Goal: Task Accomplishment & Management: Use online tool/utility

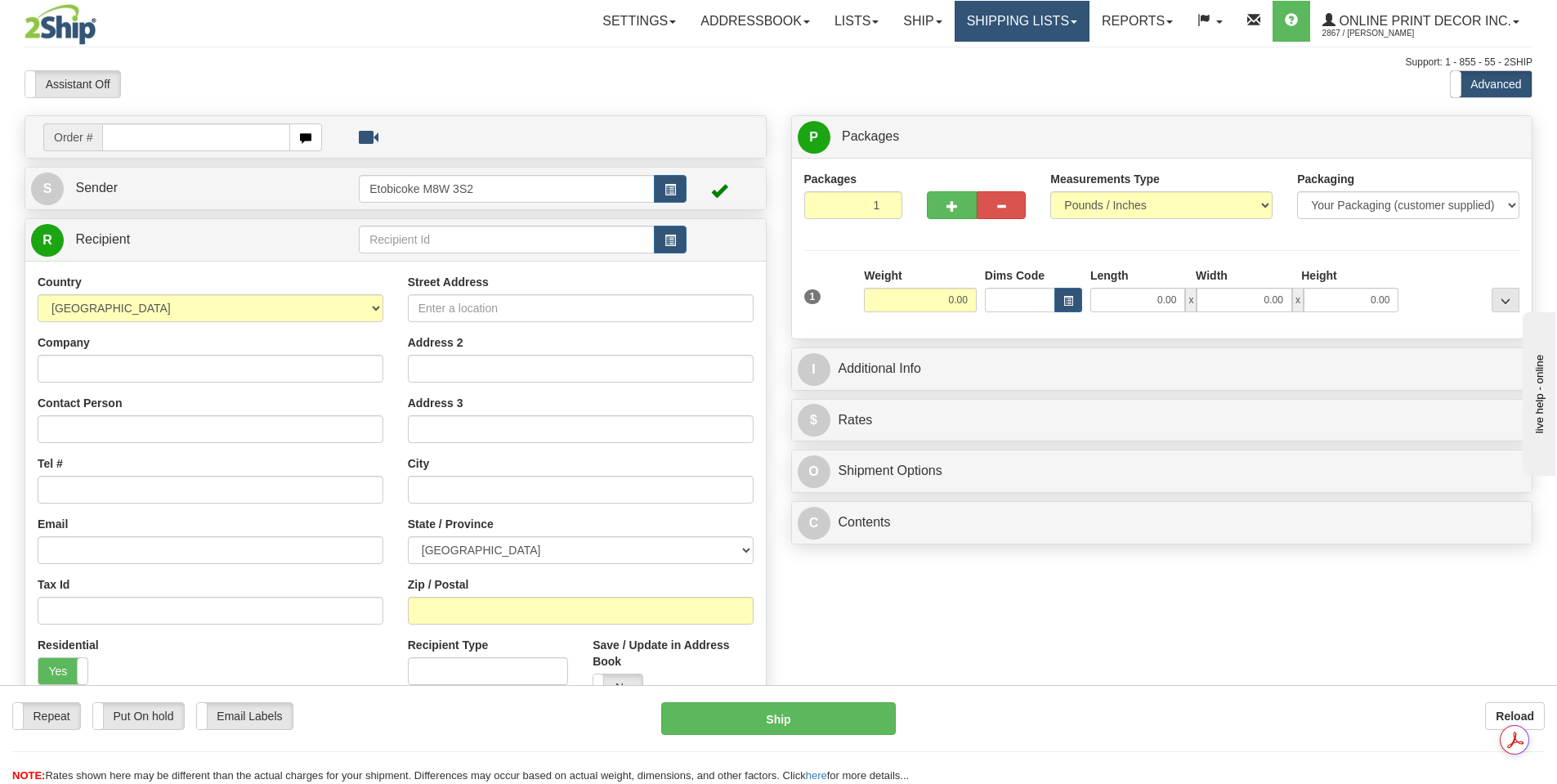
click at [1055, 18] on link "Shipping lists" at bounding box center [1022, 21] width 135 height 41
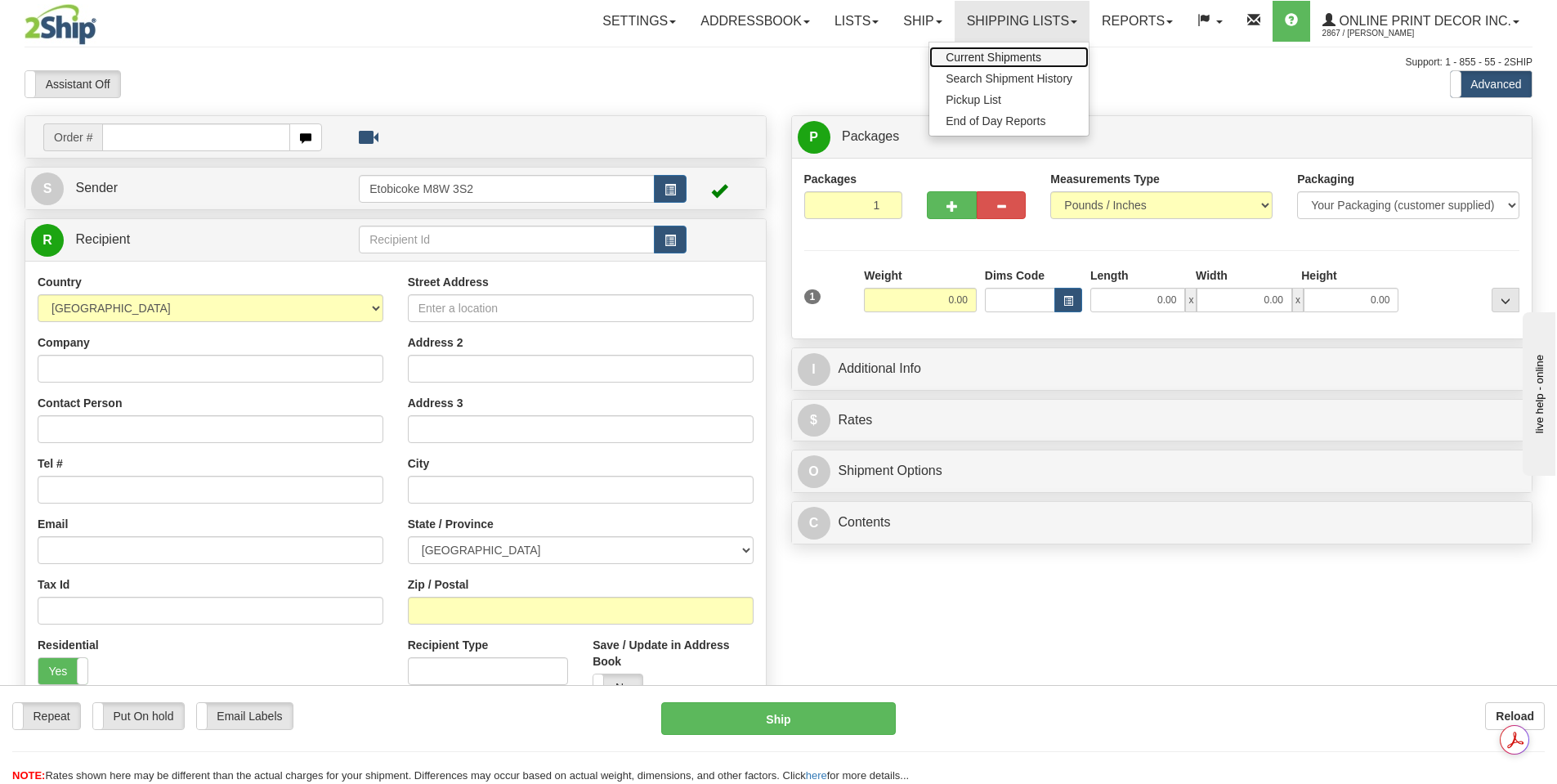
click at [1022, 57] on span "Current Shipments" at bounding box center [993, 56] width 96 height 13
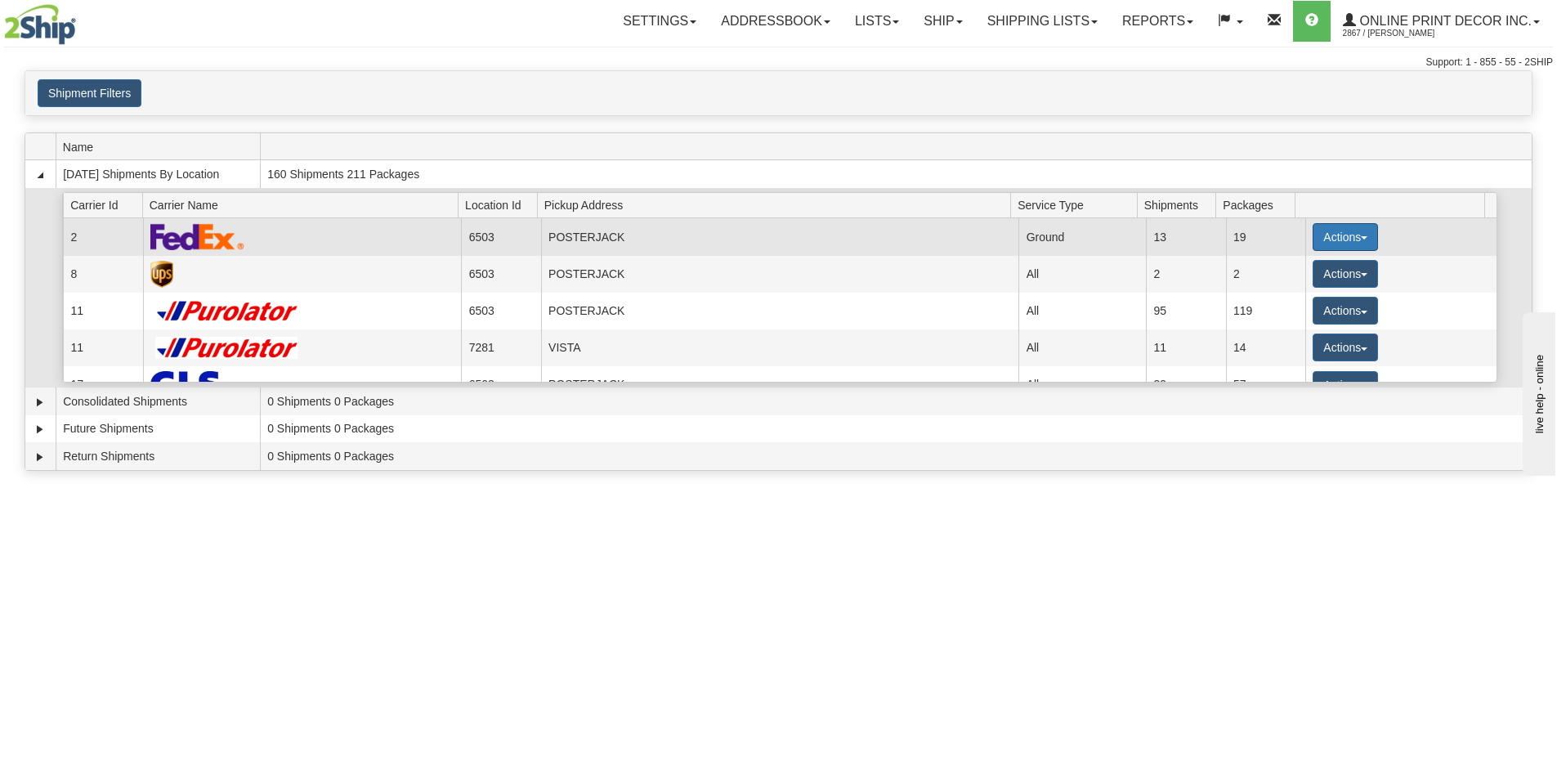
click at [1325, 238] on button "Actions" at bounding box center [1345, 237] width 65 height 28
click at [1306, 262] on span "Details" at bounding box center [1284, 268] width 44 height 12
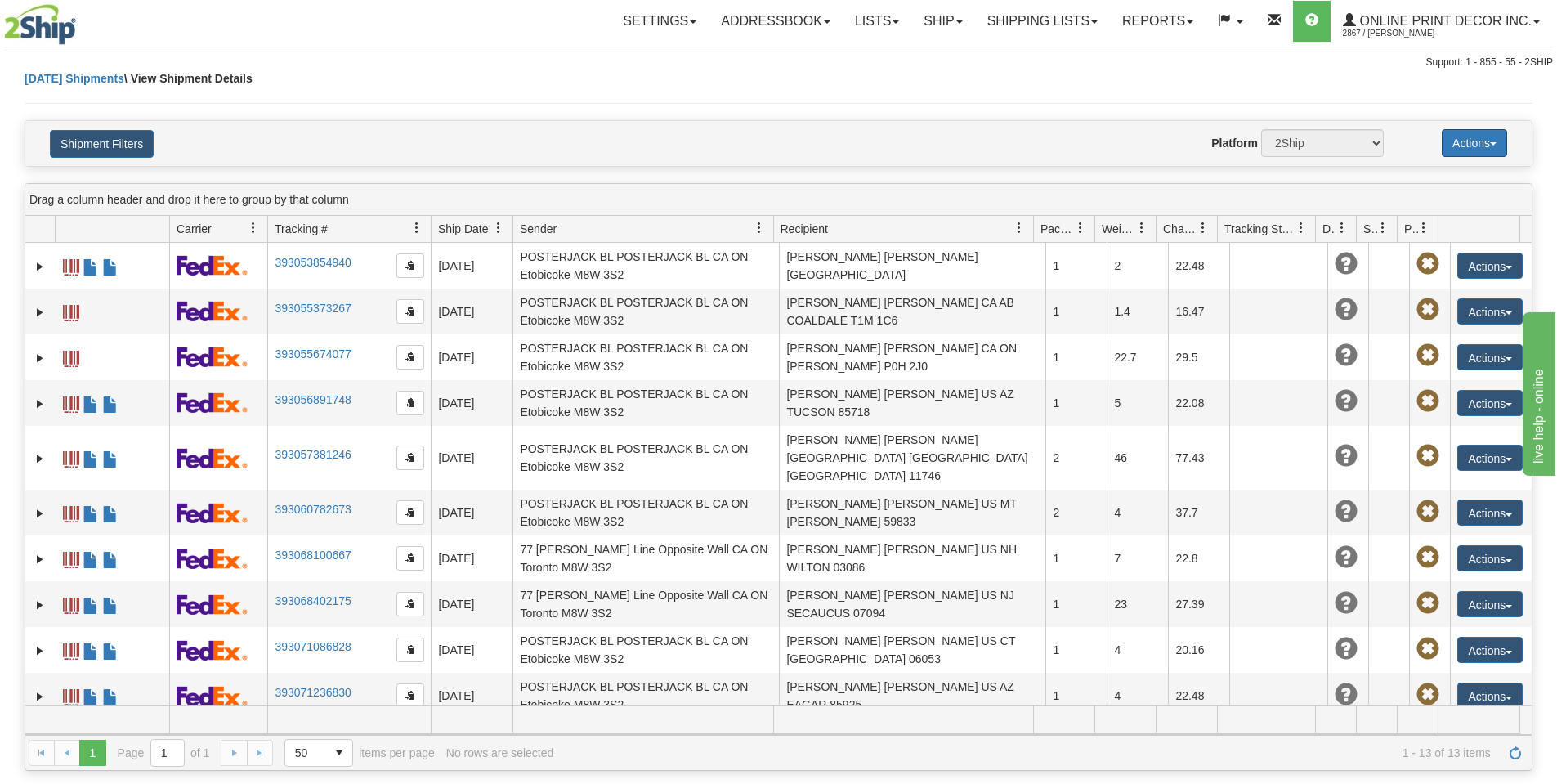
click at [1474, 139] on button "Actions" at bounding box center [1474, 143] width 65 height 28
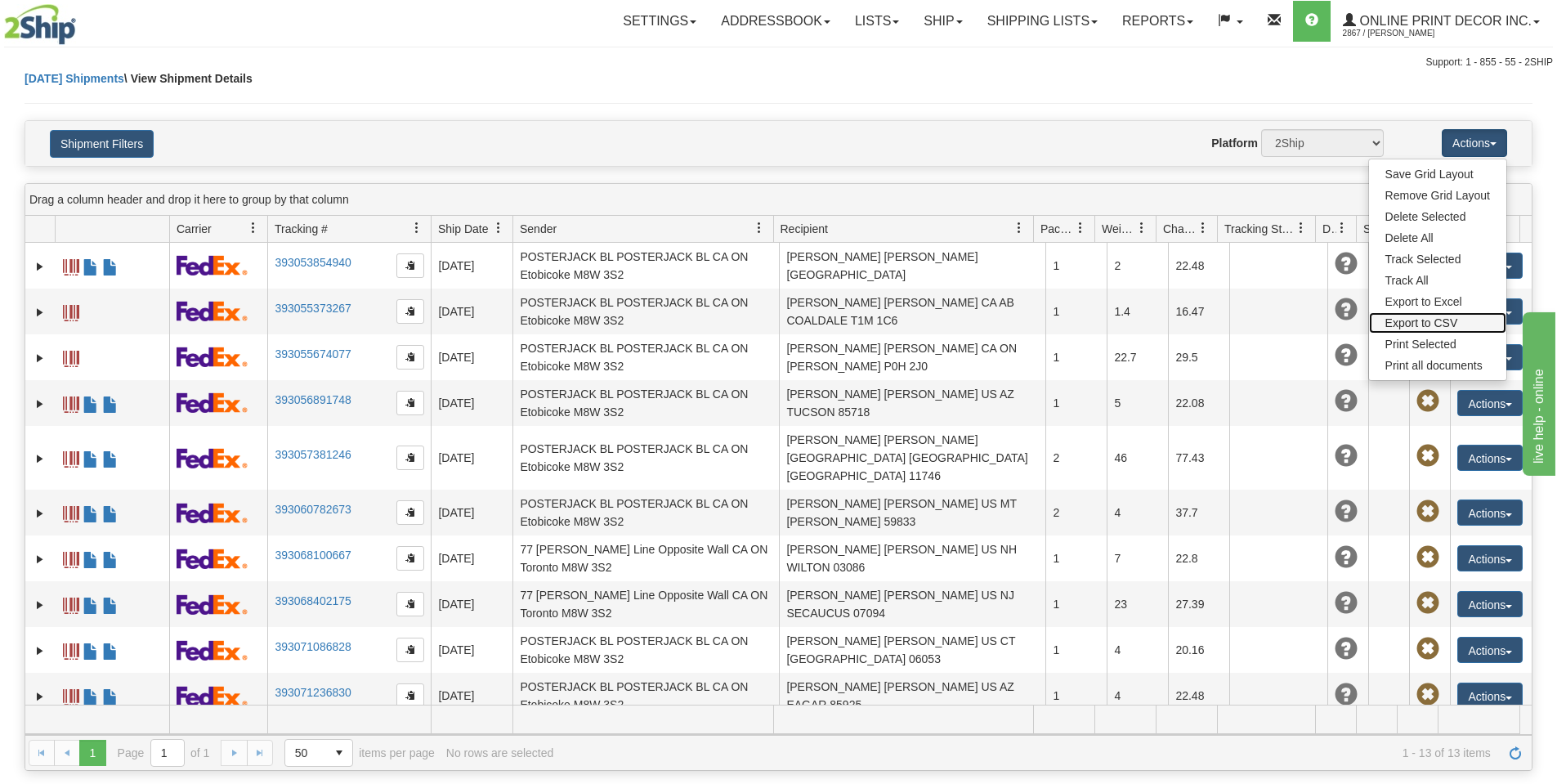
click at [1409, 321] on link "Export to CSV" at bounding box center [1438, 323] width 137 height 21
